Goal: Task Accomplishment & Management: Use online tool/utility

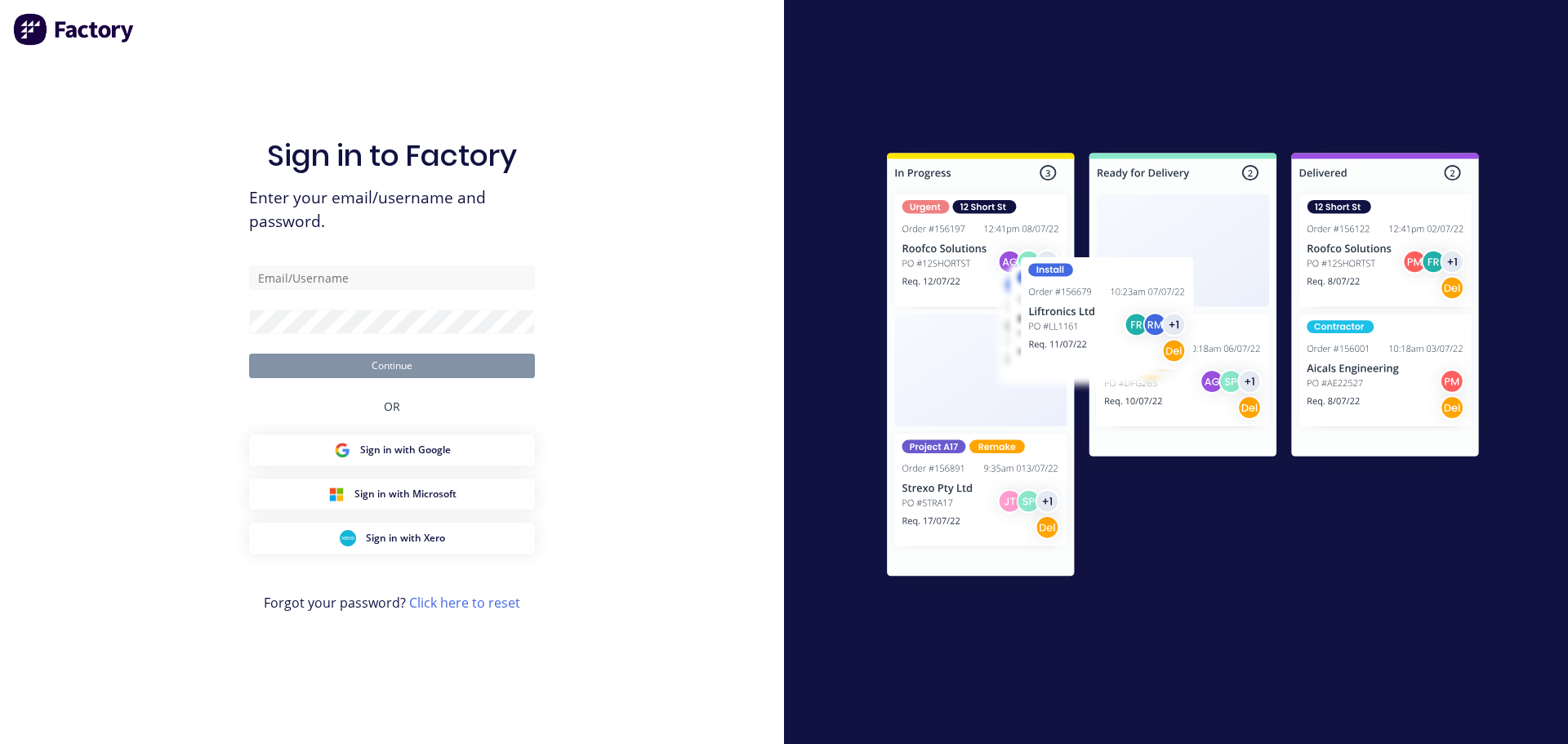
type input "[PERSON_NAME][EMAIL_ADDRESS][DOMAIN_NAME]"
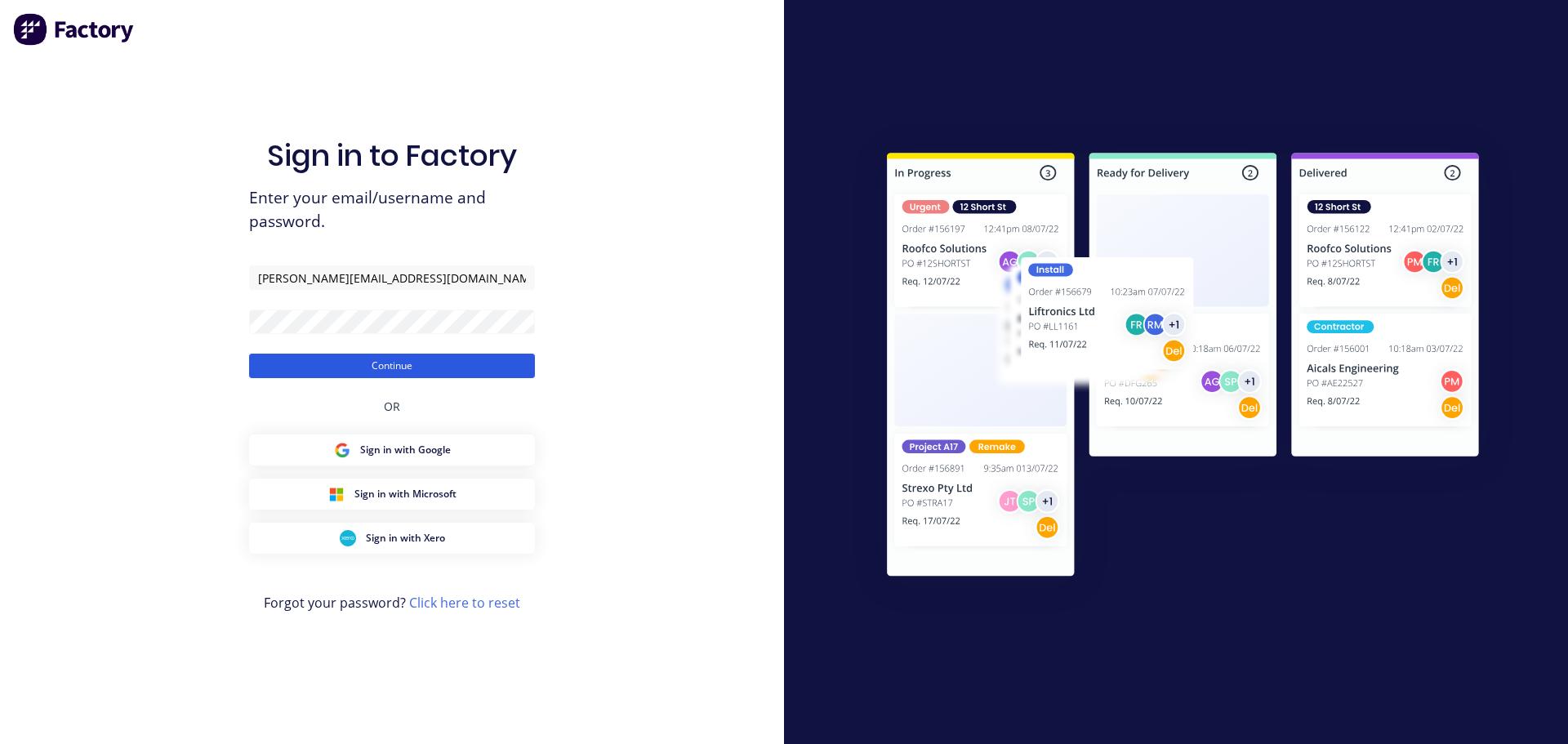
click at [374, 361] on button "Continue" at bounding box center [392, 366] width 286 height 25
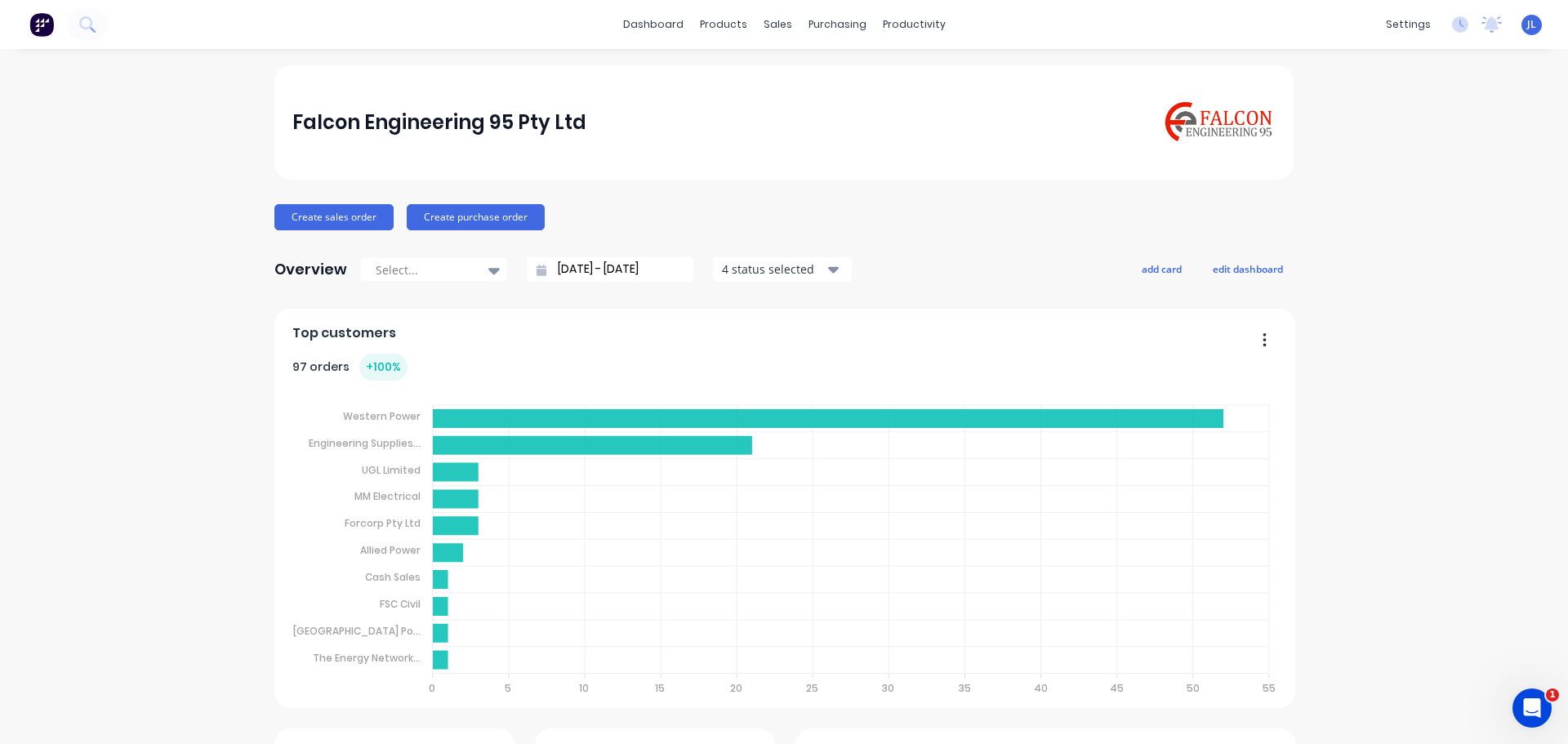
click at [1261, 337] on button "button" at bounding box center [1258, 341] width 34 height 25
click at [823, 365] on div "97 orders + 100 %" at bounding box center [785, 367] width 986 height 27
click at [857, 70] on link "Purchase Orders" at bounding box center [899, 77] width 216 height 32
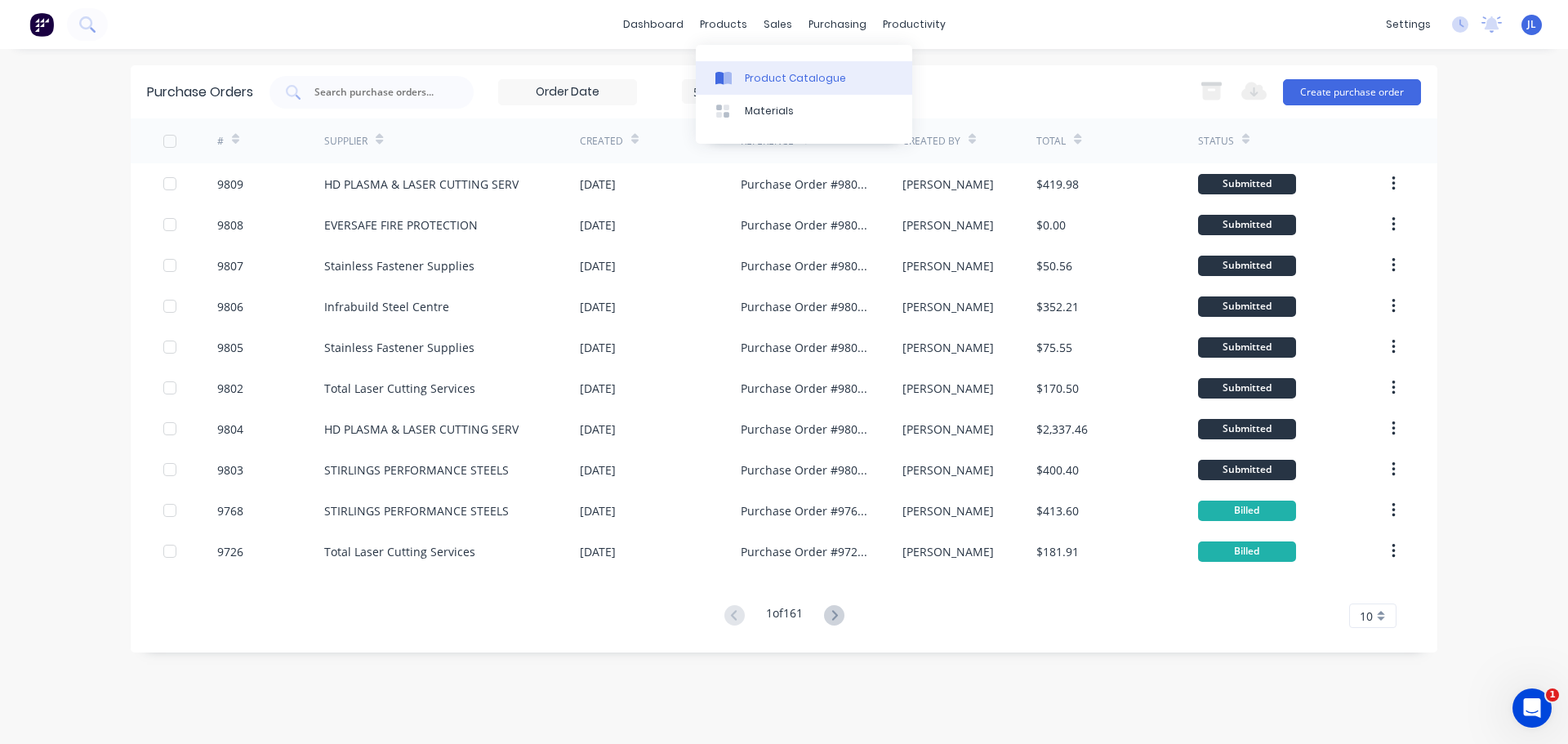
click at [750, 75] on div "Product Catalogue" at bounding box center [795, 77] width 101 height 14
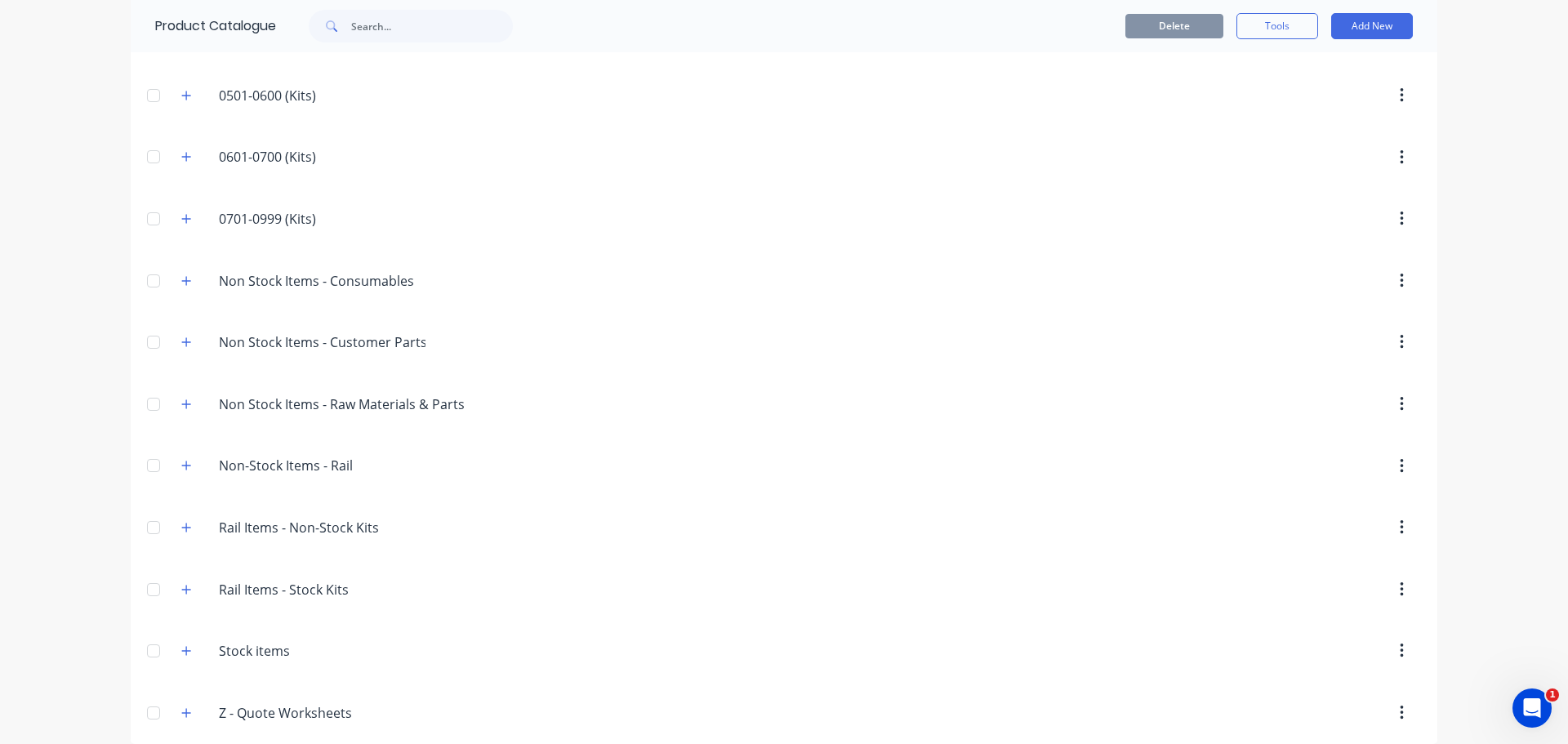
scroll to position [431, 0]
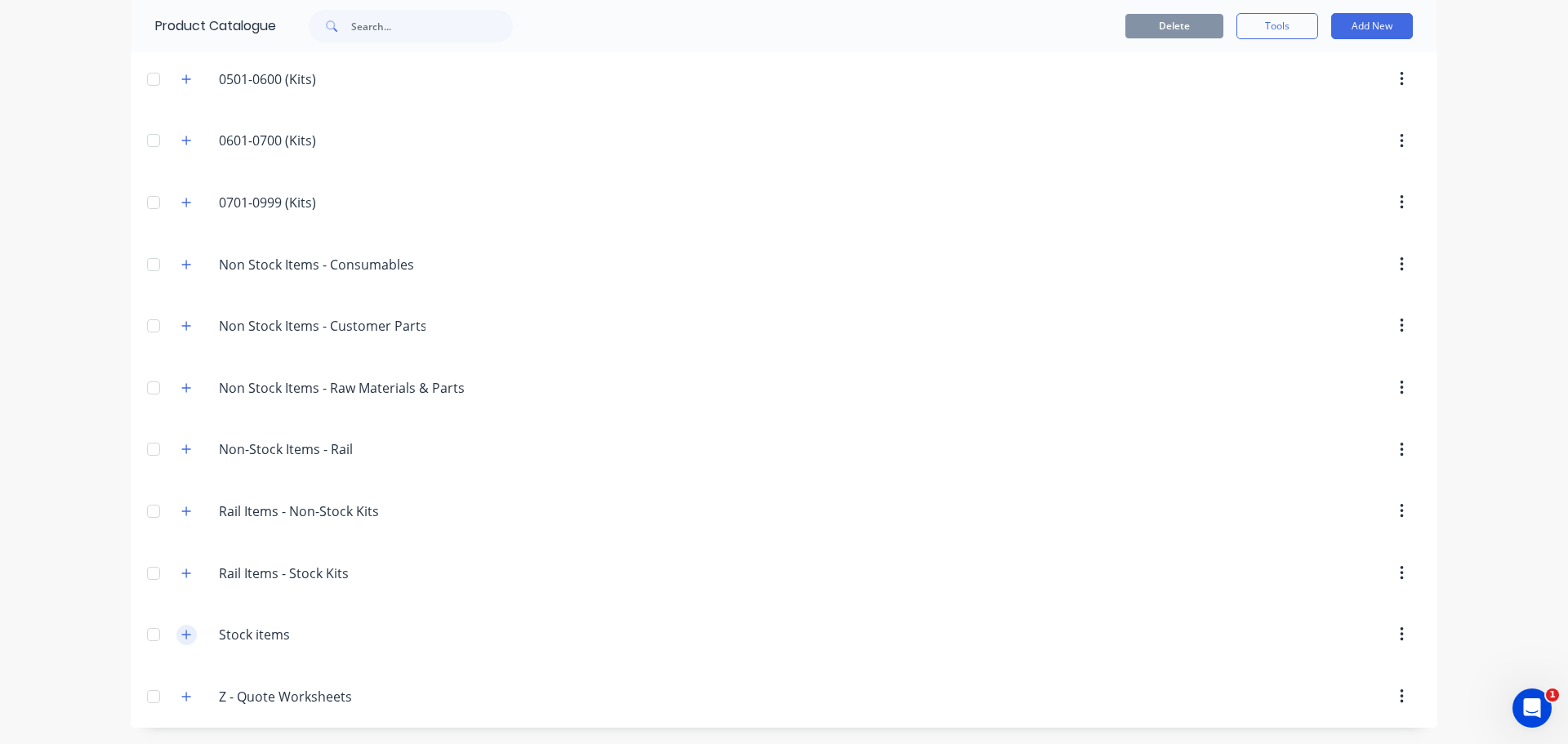
click at [182, 633] on icon "button" at bounding box center [186, 634] width 10 height 11
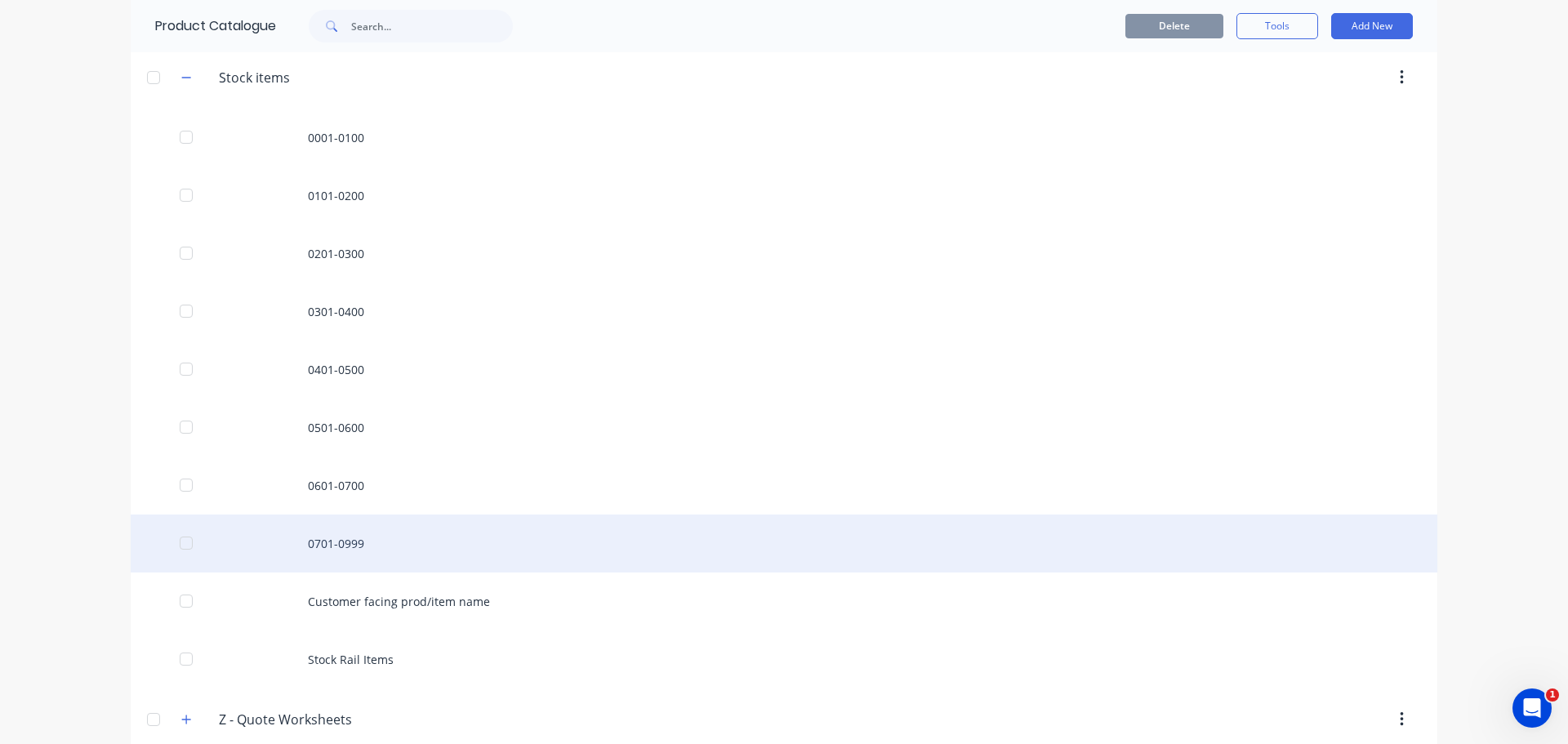
scroll to position [1010, 0]
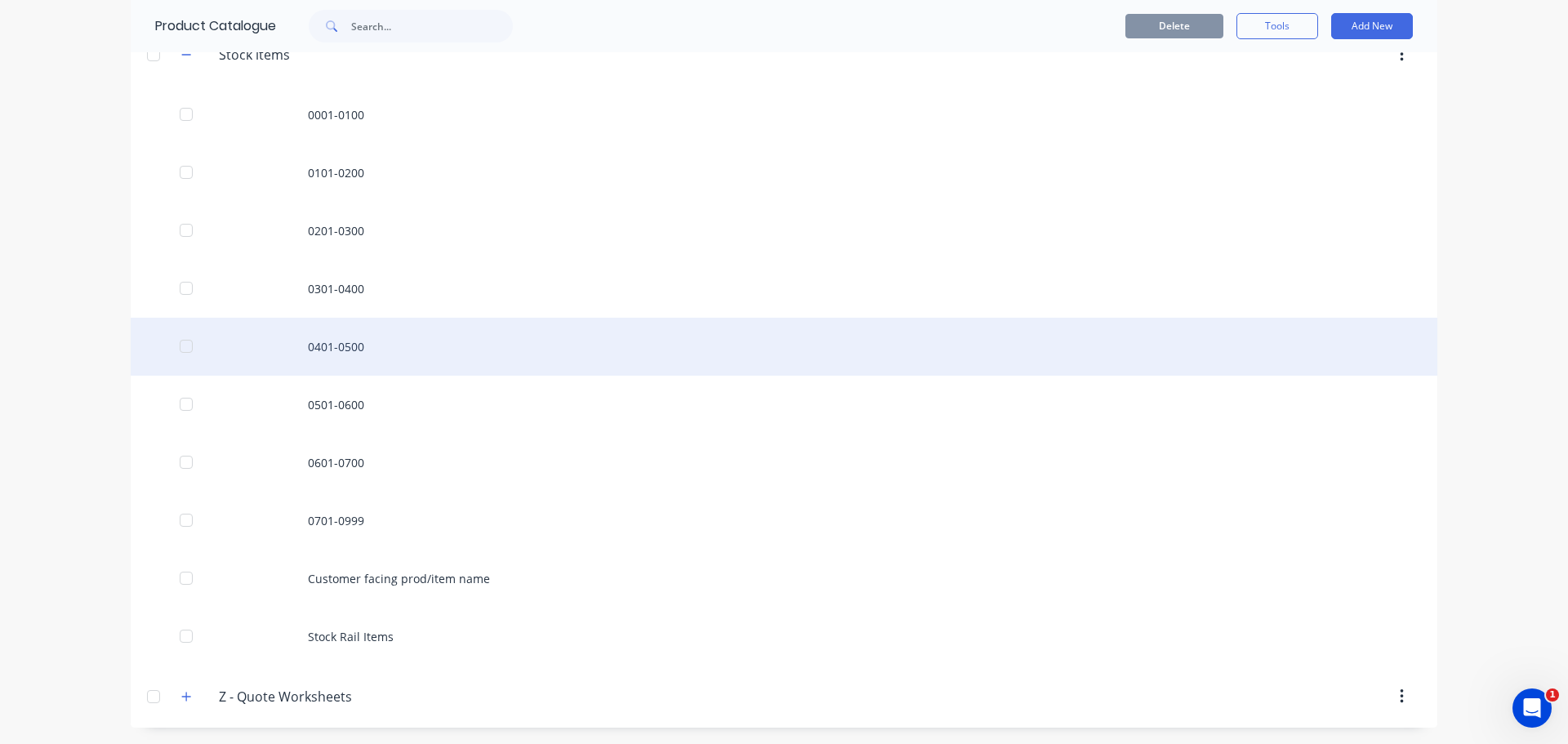
click at [345, 351] on div "0401-0500" at bounding box center [784, 346] width 1306 height 58
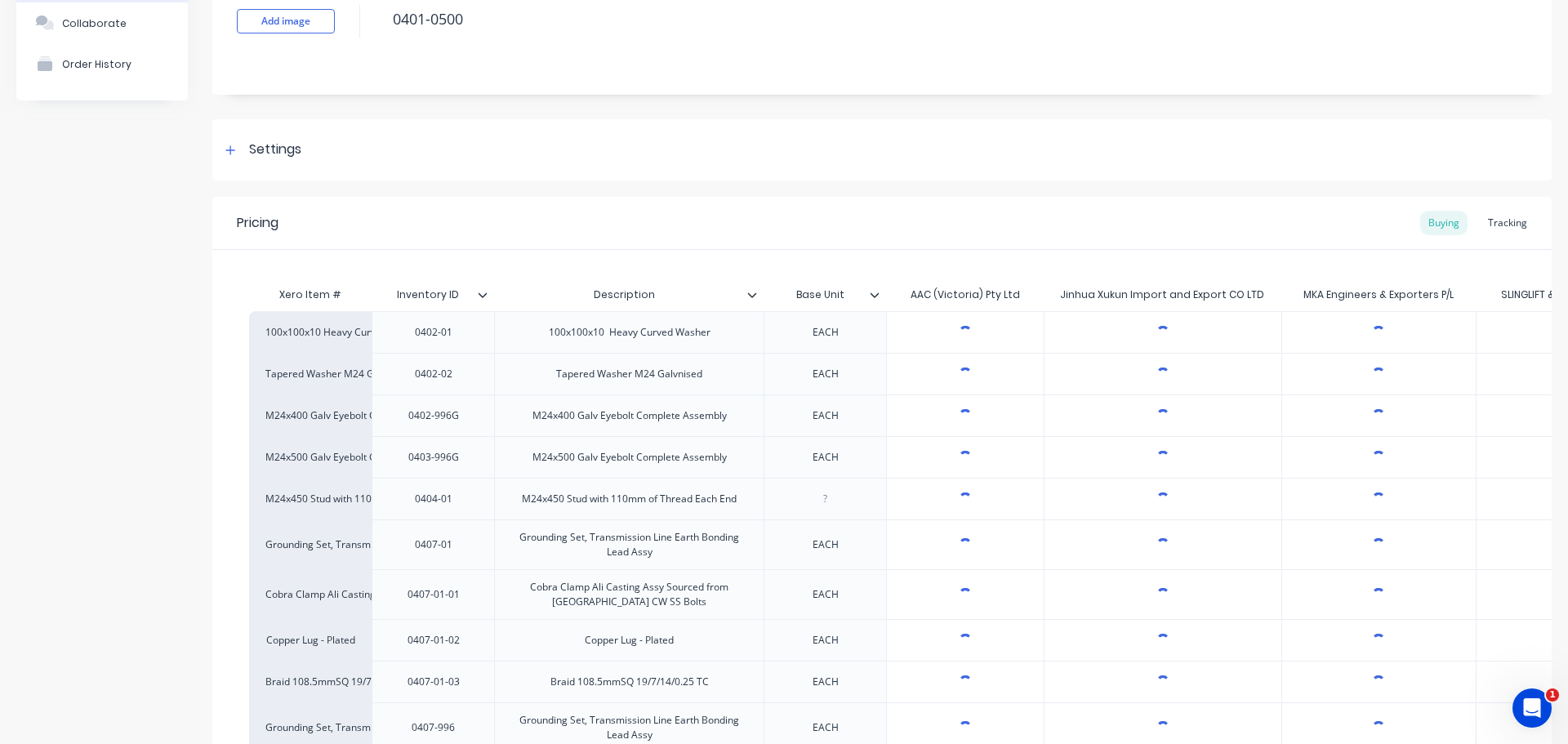
scroll to position [163, 0]
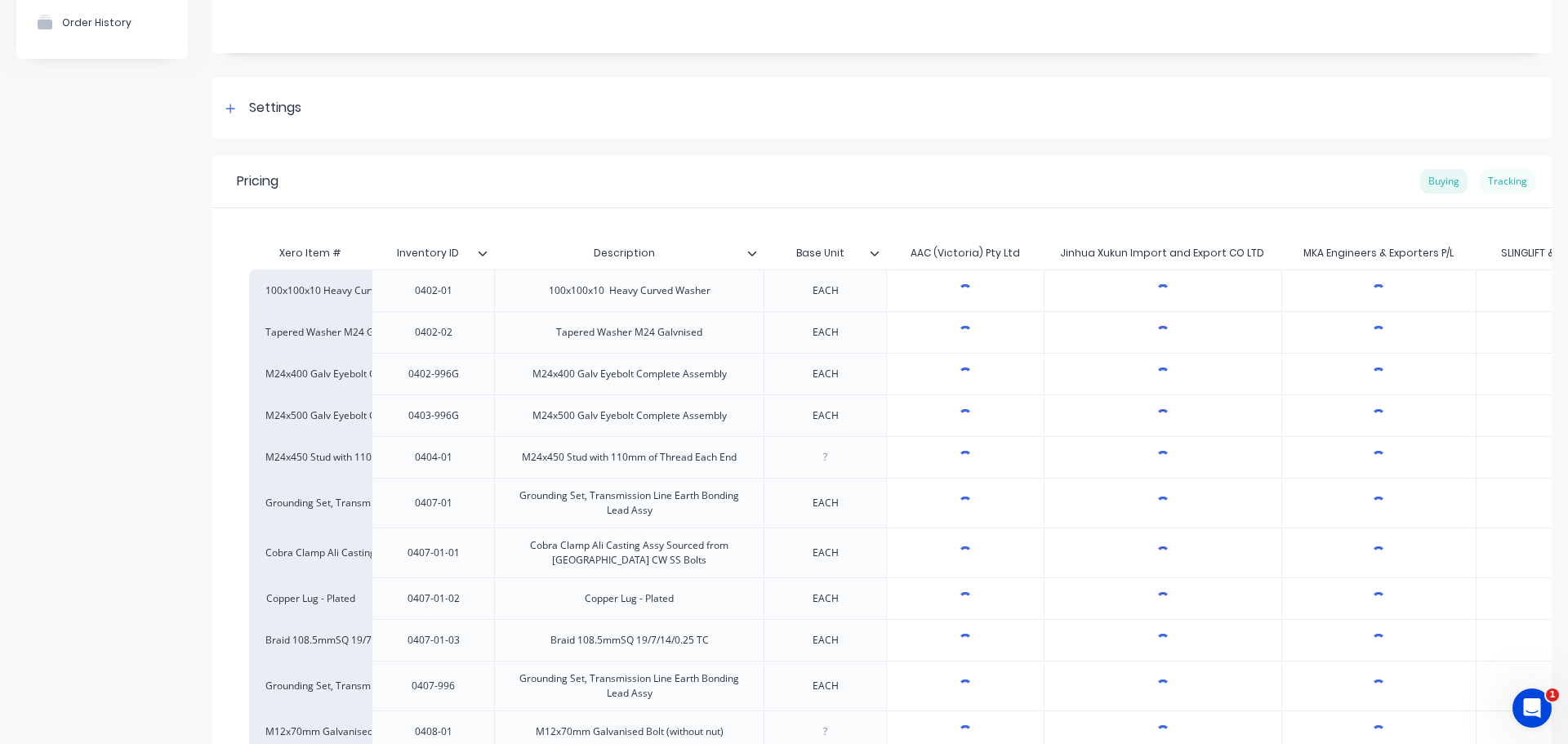
click at [1497, 177] on div "Tracking" at bounding box center [1508, 181] width 55 height 25
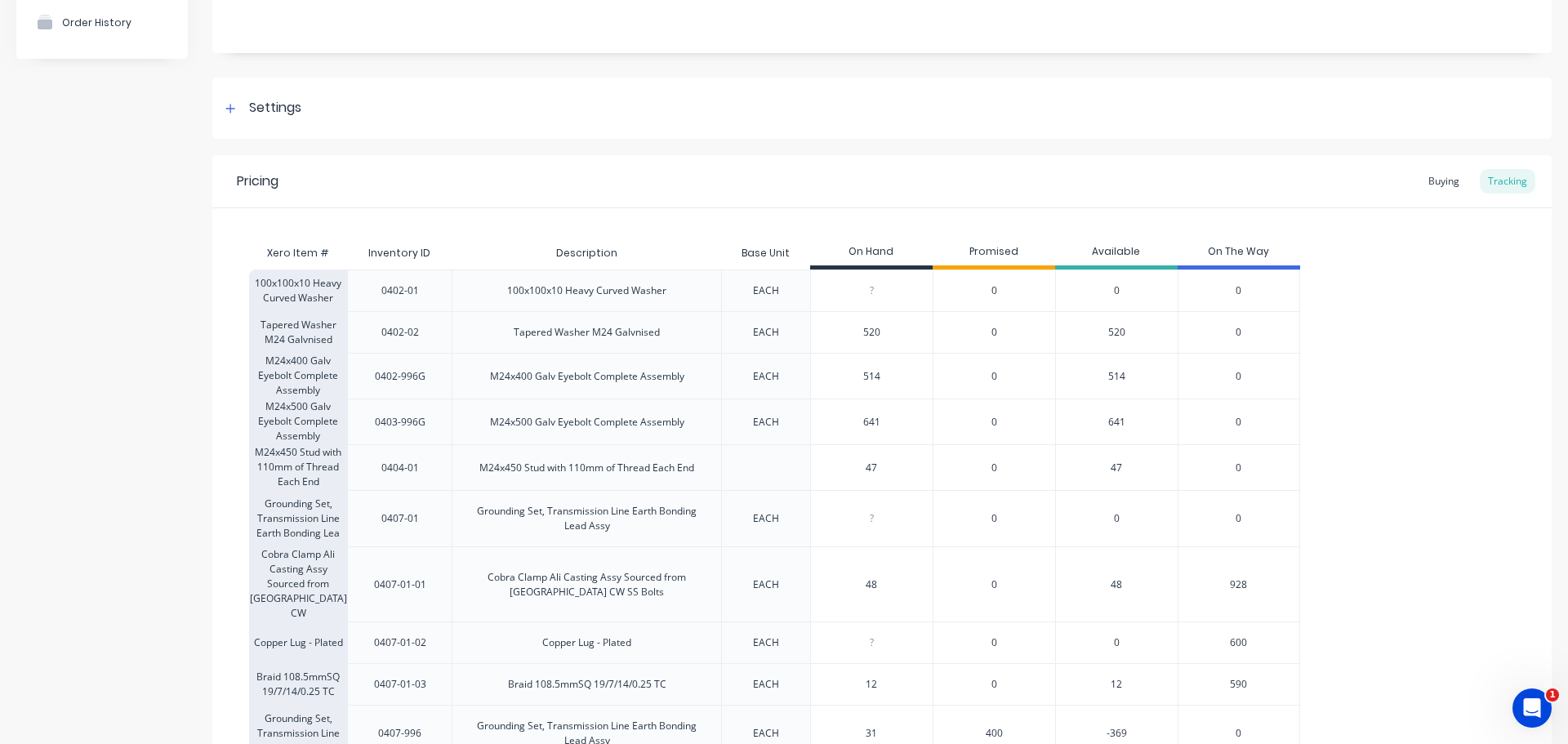
type textarea "x"
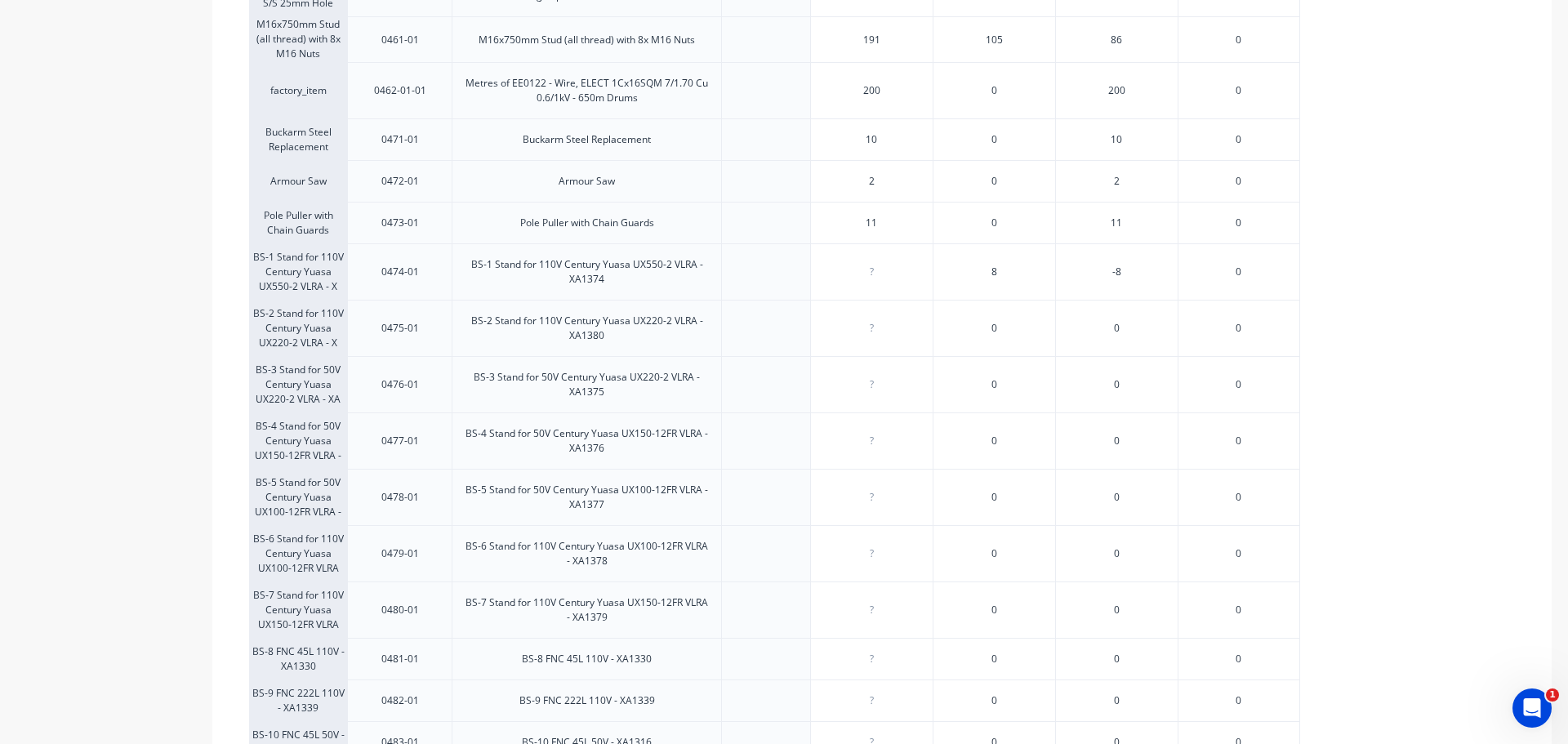
scroll to position [3101, 0]
